Goal: Task Accomplishment & Management: Manage account settings

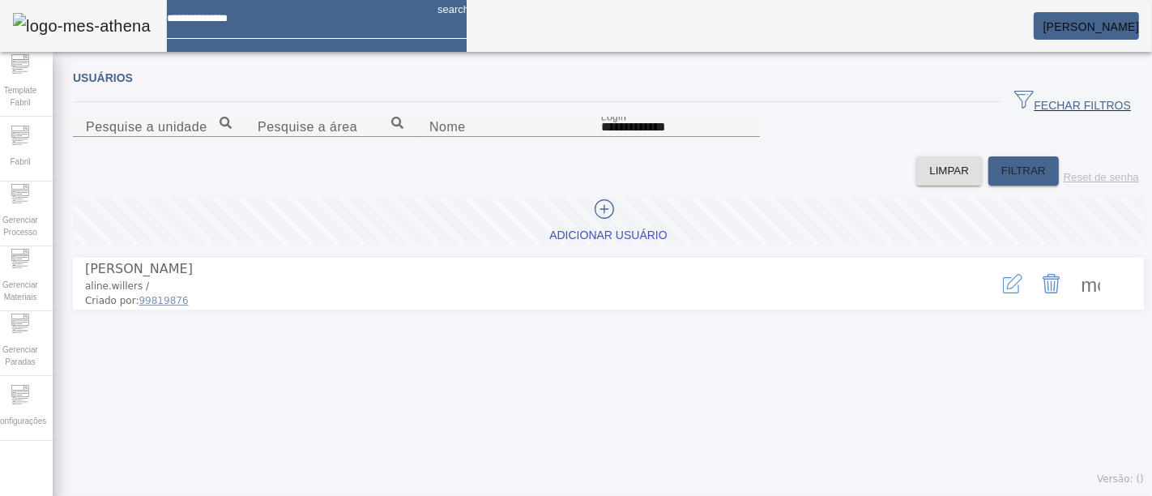
click at [616, 49] on mat-toolbar "search [PERSON_NAME]" at bounding box center [576, 26] width 1152 height 52
click at [1100, 23] on span "[PERSON_NAME]" at bounding box center [1092, 26] width 96 height 13
click at [686, 495] on div at bounding box center [576, 496] width 1152 height 0
click at [28, 84] on span "Template Fabril" at bounding box center [20, 96] width 49 height 34
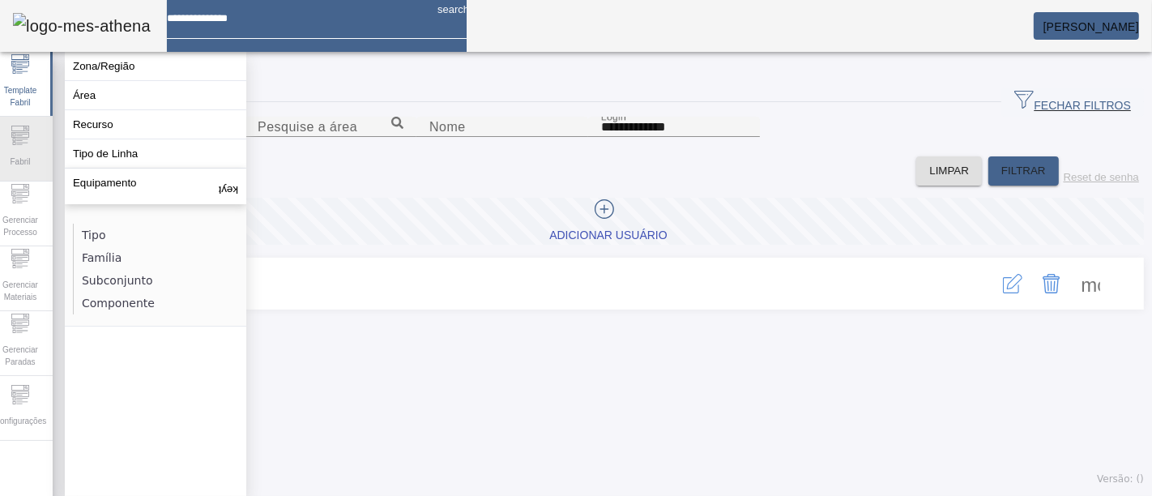
click at [20, 131] on icon at bounding box center [20, 135] width 19 height 19
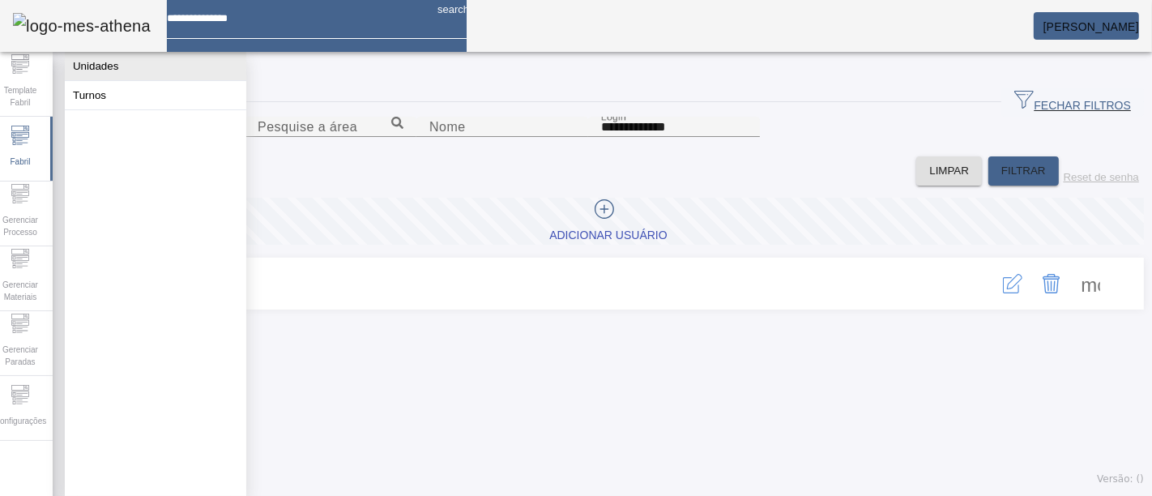
click at [101, 77] on button "Unidades" at bounding box center [156, 66] width 182 height 28
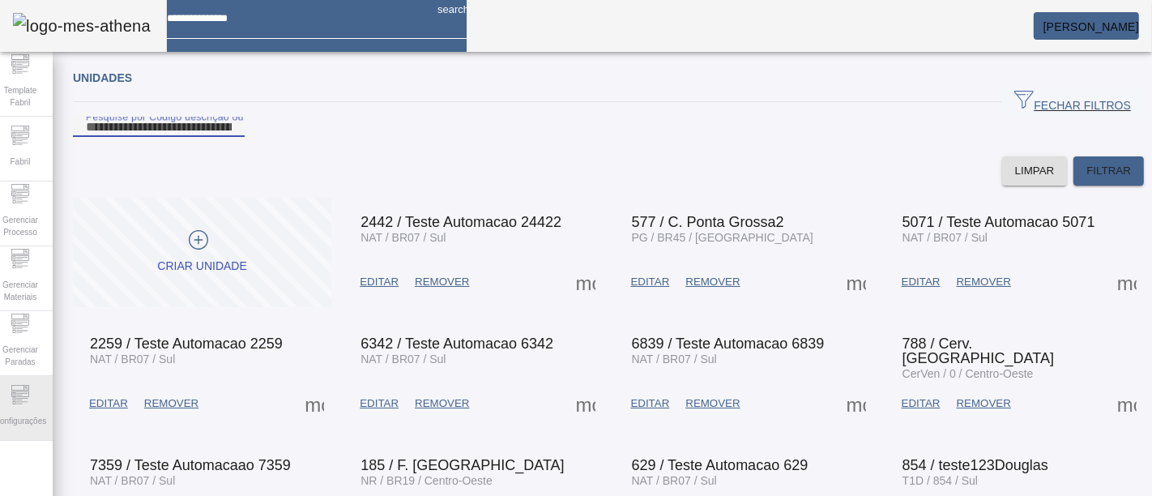
click at [46, 414] on span "Configurações" at bounding box center [20, 421] width 62 height 22
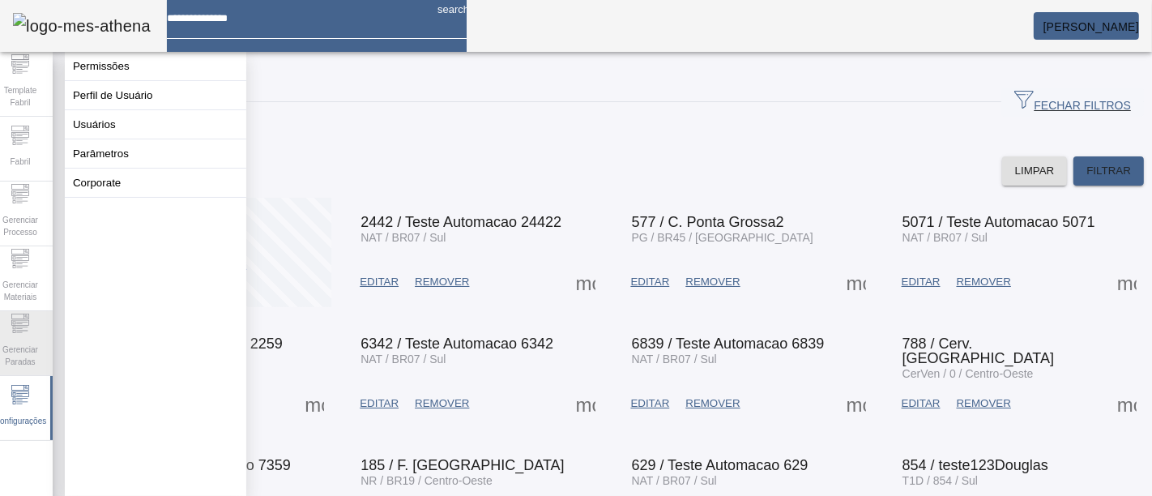
click at [31, 339] on span "Gerenciar Paradas" at bounding box center [20, 356] width 49 height 34
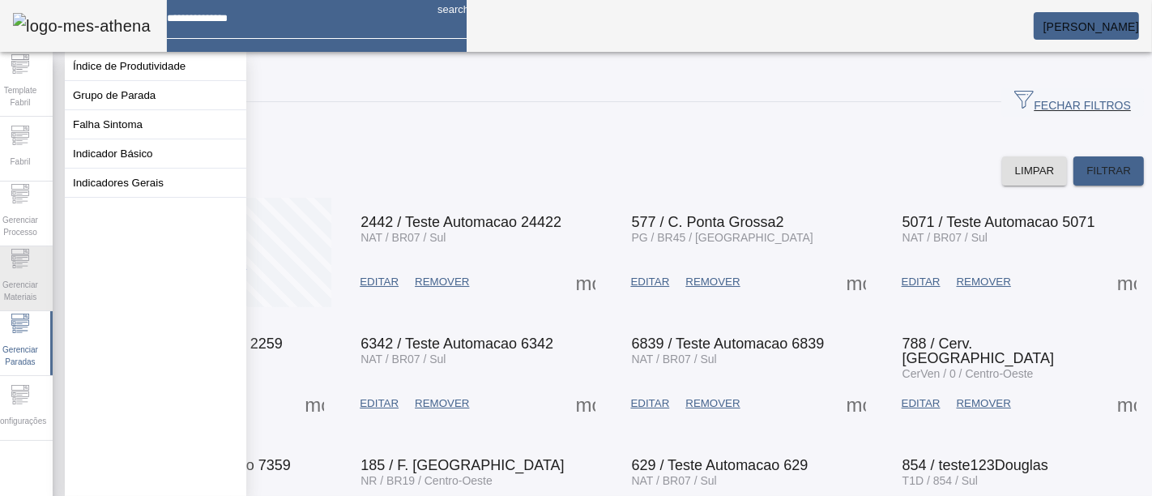
click at [31, 274] on span "Gerenciar Materiais" at bounding box center [20, 291] width 49 height 34
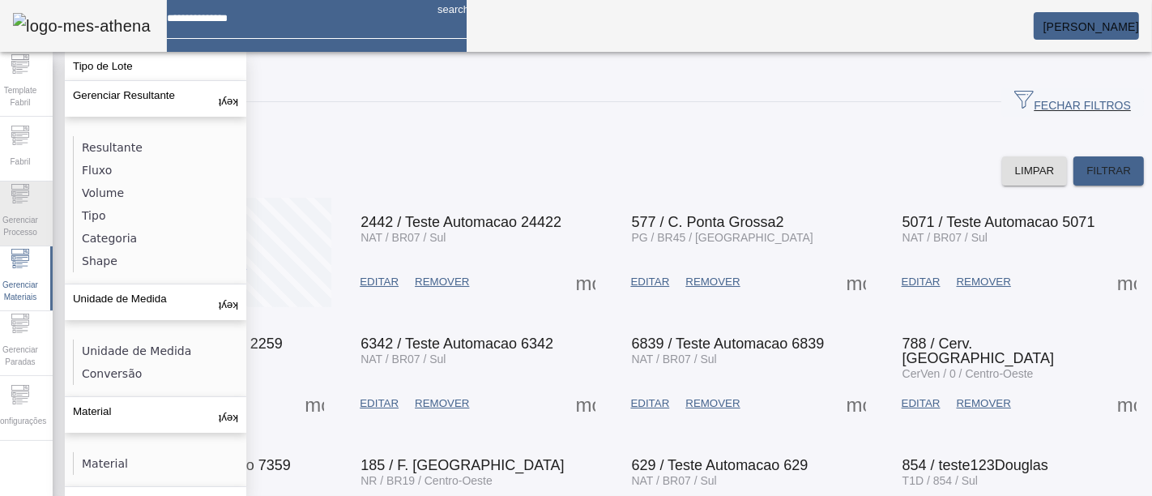
click at [32, 209] on span "Gerenciar Processo" at bounding box center [20, 226] width 49 height 34
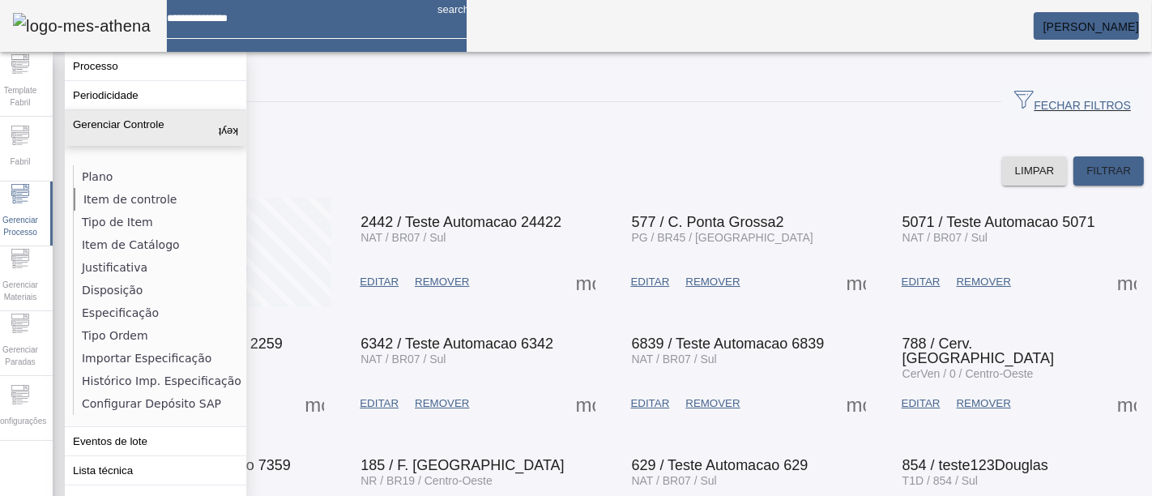
click at [160, 192] on li "Item de controle" at bounding box center [160, 199] width 172 height 23
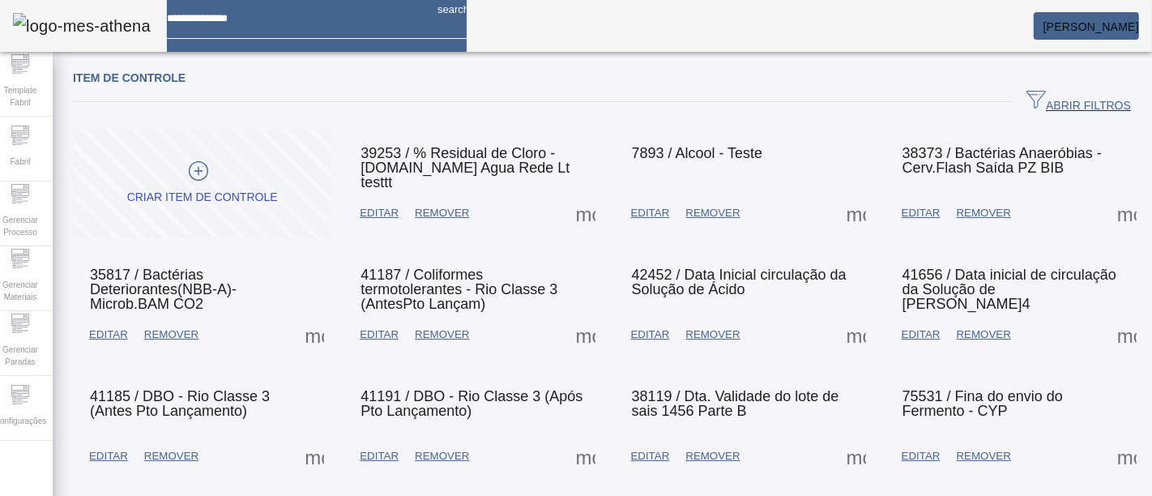
click at [855, 194] on span at bounding box center [856, 213] width 39 height 39
click at [642, 208] on span "EDITAR" at bounding box center [650, 213] width 39 height 16
click at [399, 208] on span "EDITAR" at bounding box center [379, 213] width 39 height 16
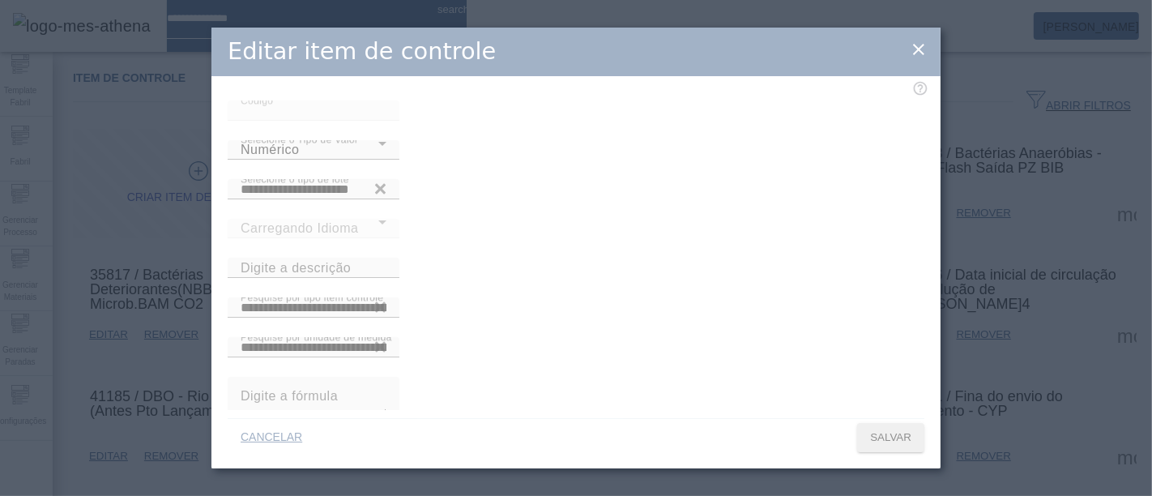
type input "**********"
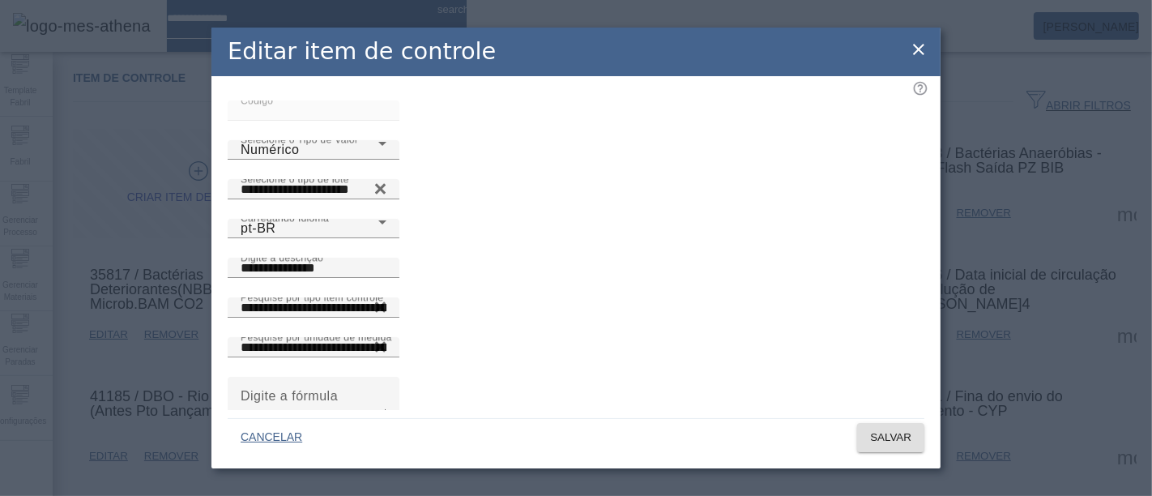
type input "*****"
type input "**********"
click at [922, 55] on icon at bounding box center [918, 49] width 19 height 19
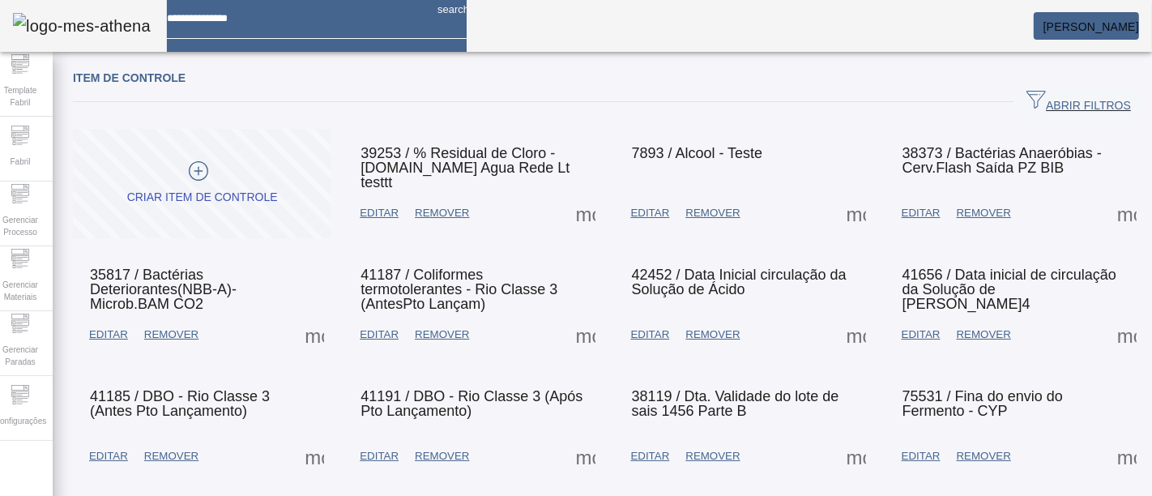
click at [842, 229] on span at bounding box center [856, 213] width 39 height 39
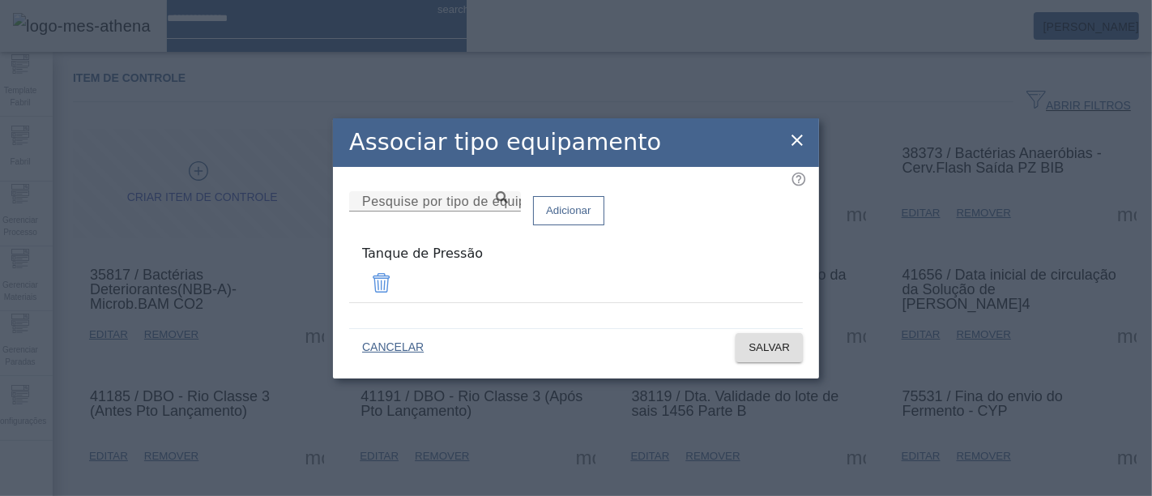
click at [802, 109] on div "Associar tipo equipamento Pesquise por tipo de equipamento Adicionar Tanque de …" at bounding box center [576, 248] width 1152 height 496
click at [796, 144] on icon at bounding box center [797, 139] width 19 height 19
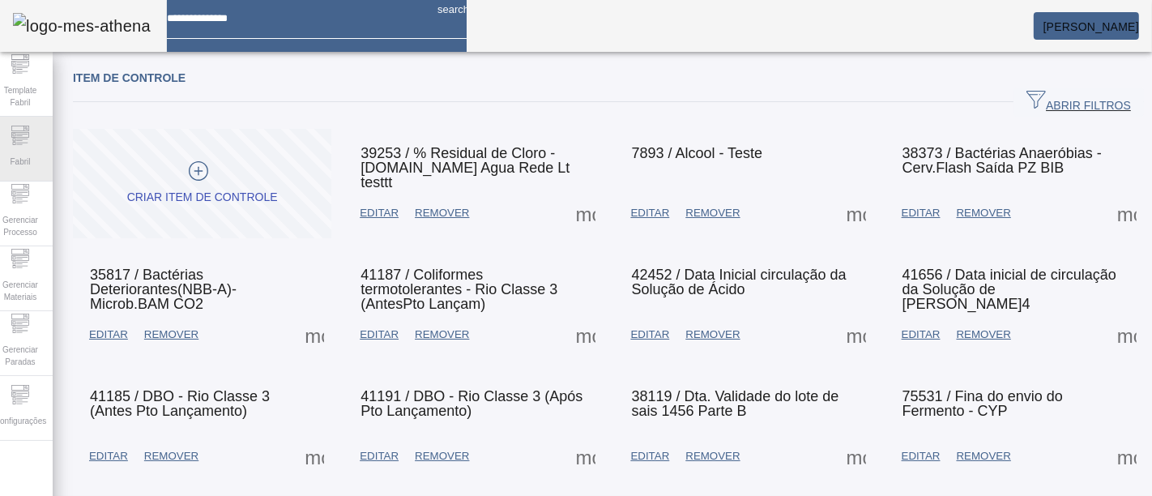
click at [28, 143] on icon at bounding box center [21, 142] width 11 height 1
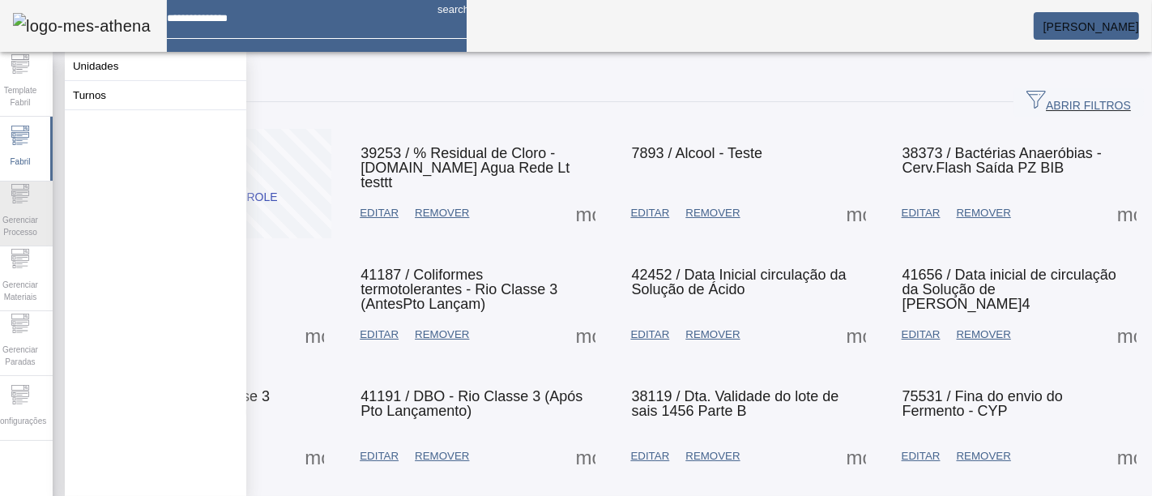
click at [34, 238] on span "Gerenciar Processo" at bounding box center [20, 226] width 49 height 34
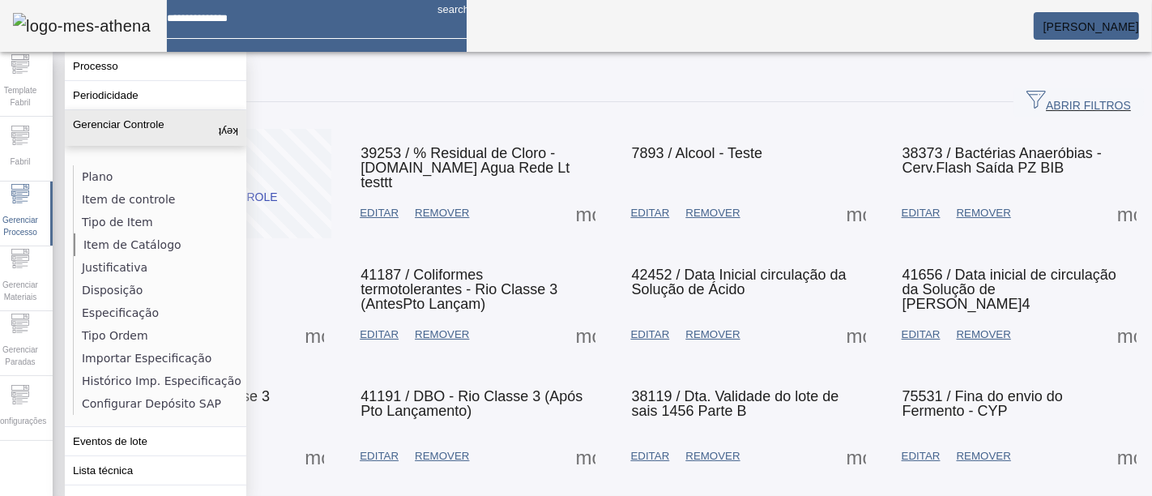
click at [156, 249] on li "Item de Catálogo" at bounding box center [160, 244] width 172 height 23
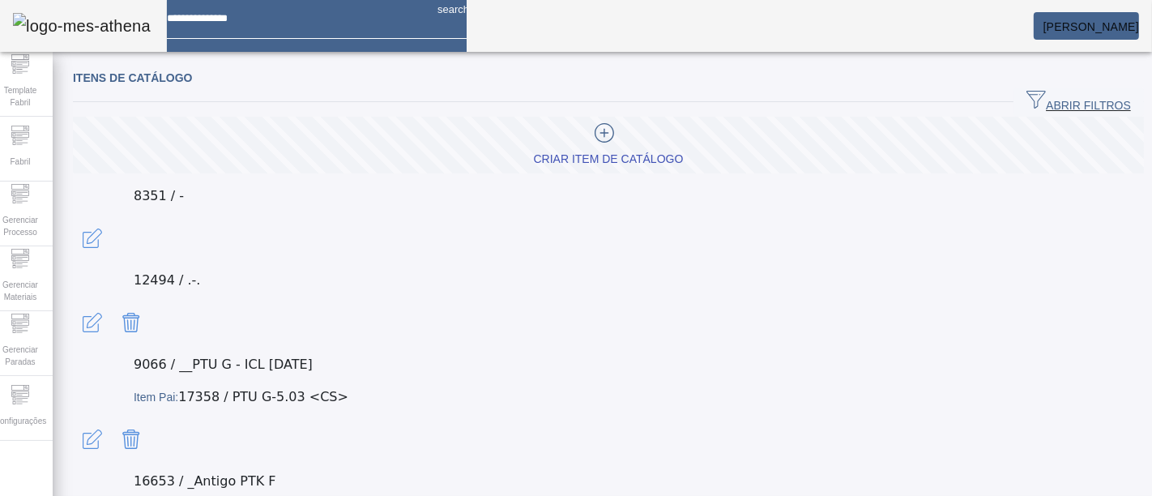
click at [112, 219] on span "button" at bounding box center [92, 238] width 39 height 39
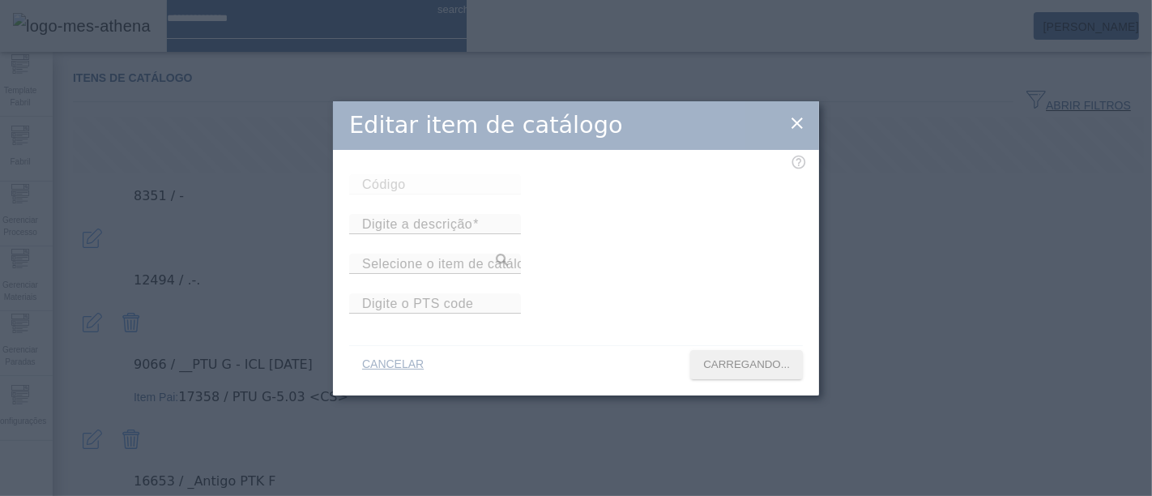
type input "****"
type input "*"
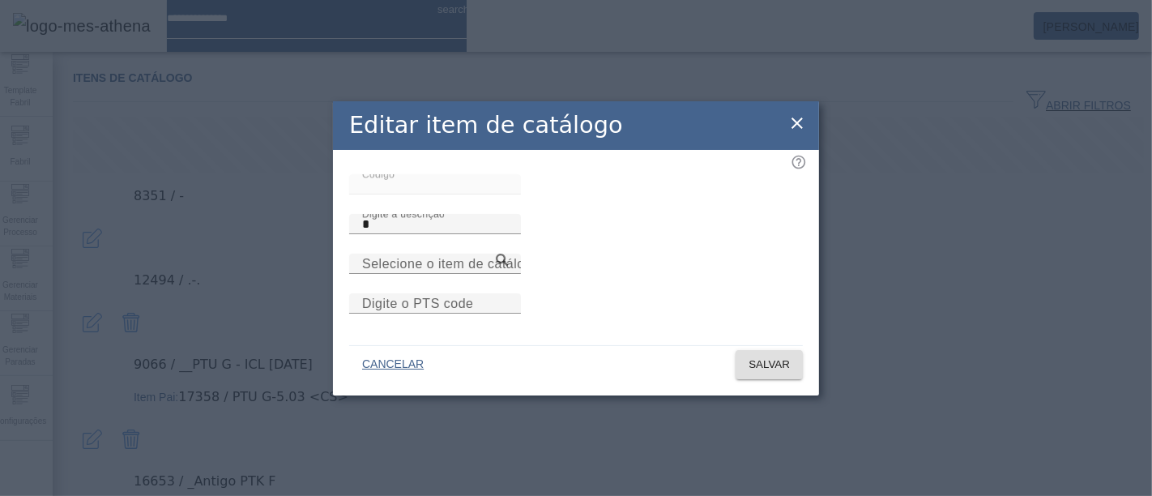
click at [791, 113] on icon at bounding box center [797, 122] width 19 height 19
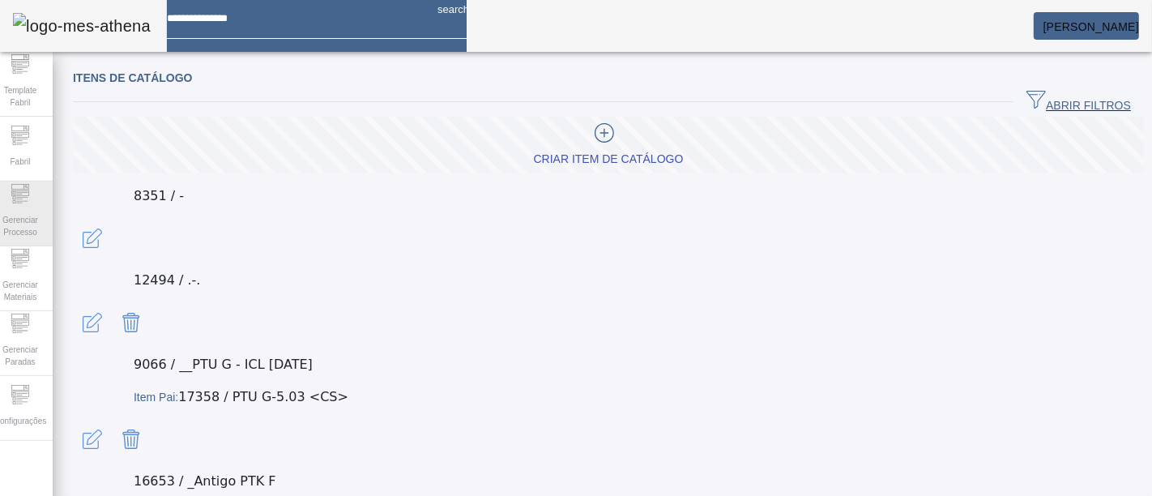
click at [14, 225] on span "Gerenciar Processo" at bounding box center [20, 226] width 49 height 34
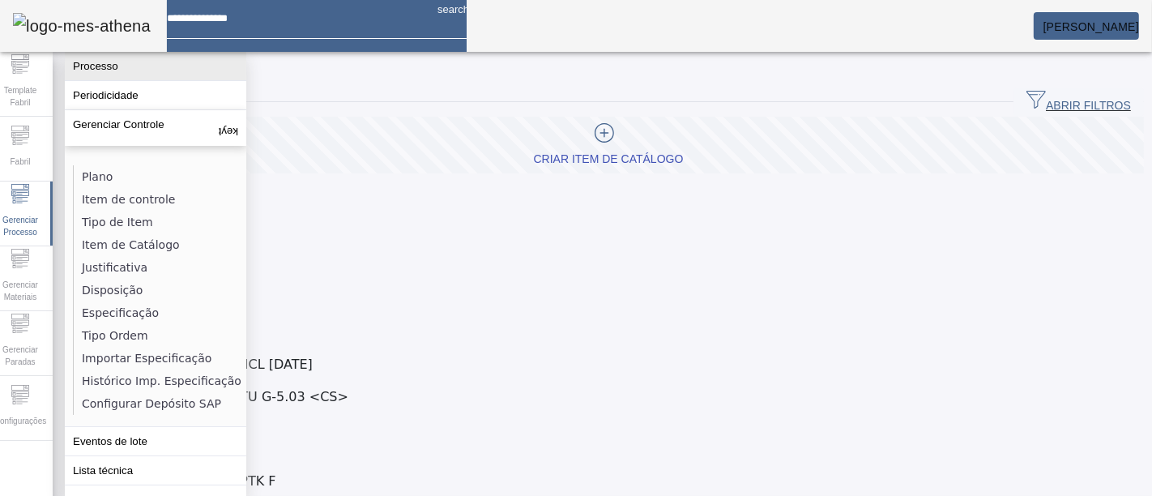
click at [152, 70] on button "Processo" at bounding box center [156, 66] width 182 height 28
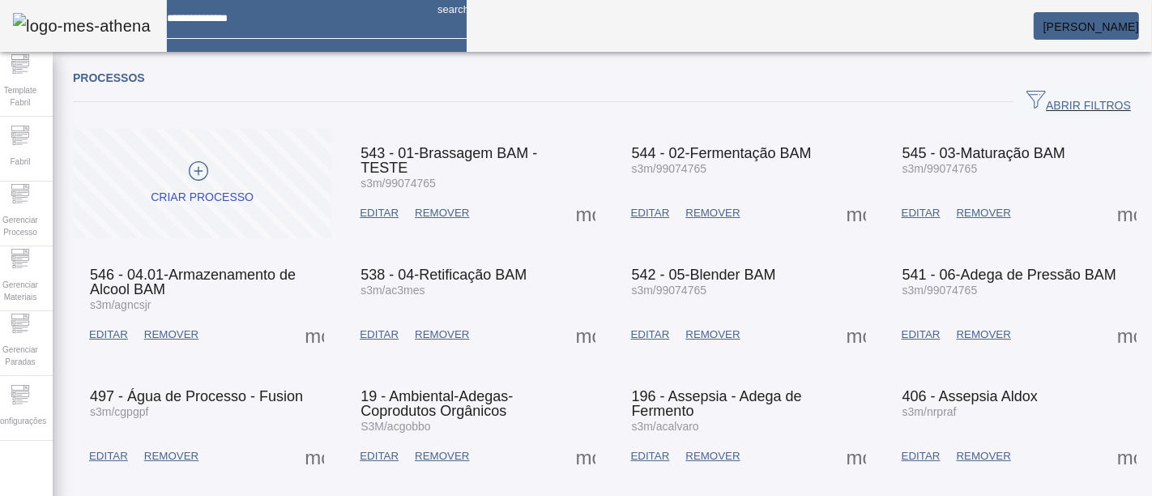
click at [585, 213] on span at bounding box center [586, 213] width 39 height 39
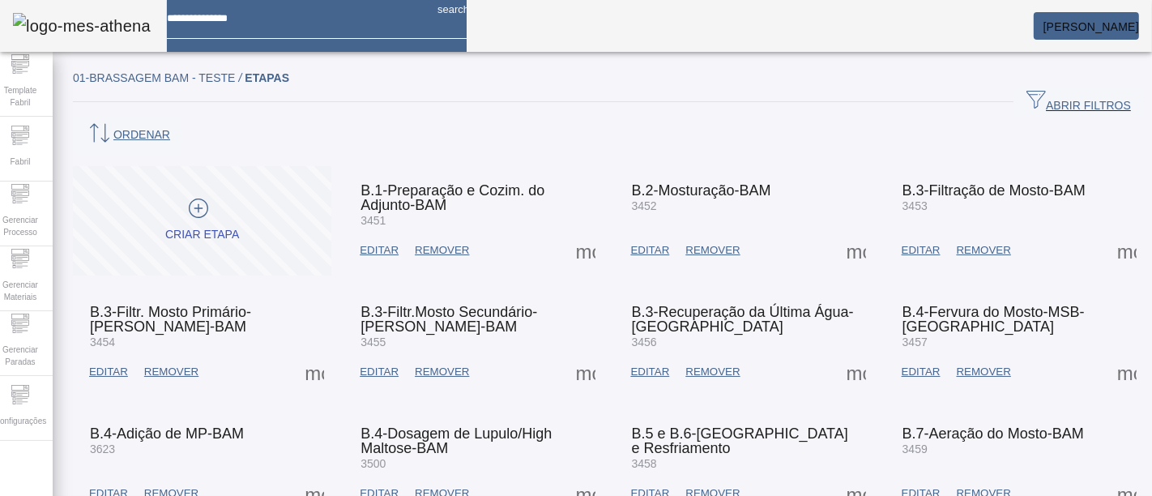
click at [592, 231] on span at bounding box center [586, 250] width 39 height 39
click at [592, 495] on div at bounding box center [576, 496] width 1152 height 0
click at [376, 231] on span at bounding box center [379, 250] width 55 height 39
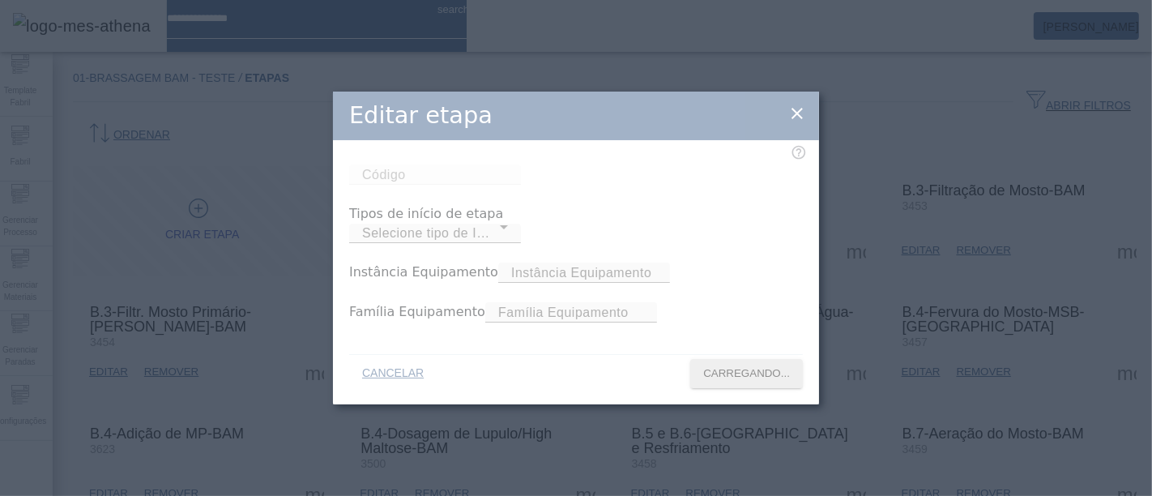
type input "****"
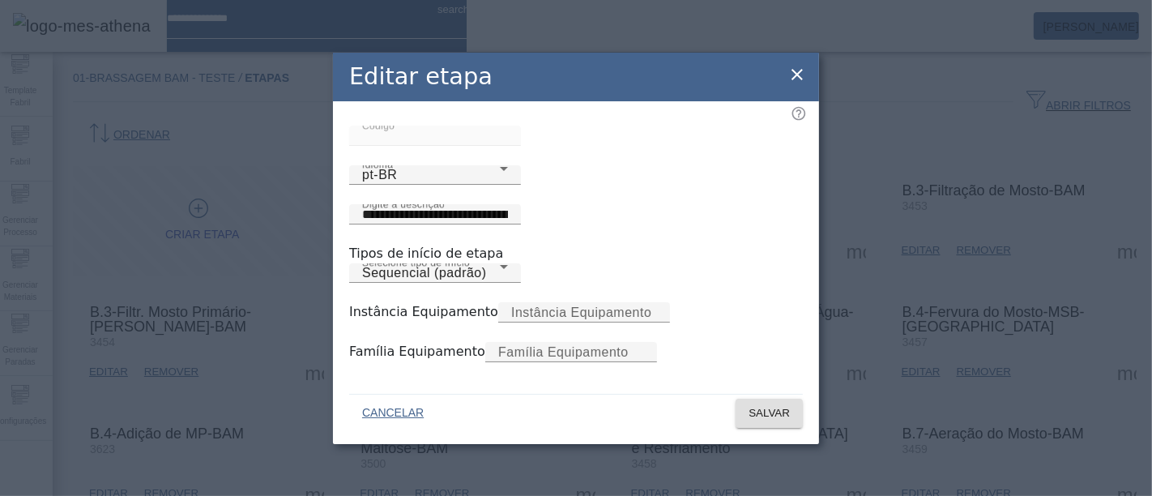
click at [799, 65] on icon at bounding box center [797, 74] width 19 height 19
